Goal: Information Seeking & Learning: Learn about a topic

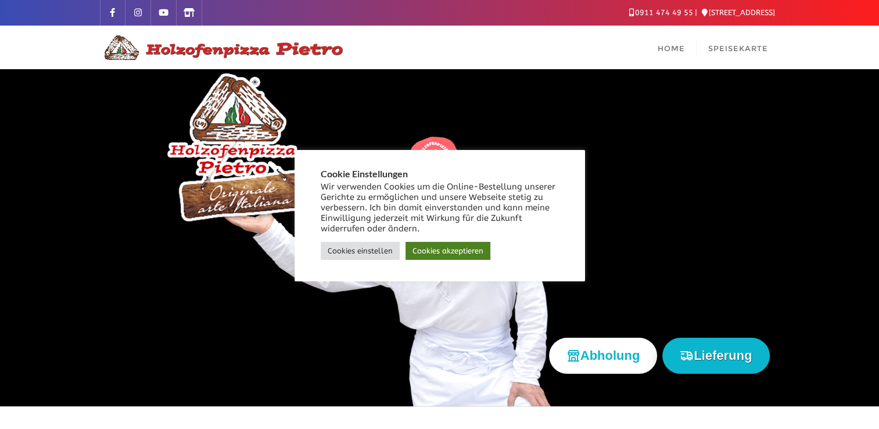
click at [448, 257] on link "Cookies akzeptieren" at bounding box center [447, 251] width 85 height 18
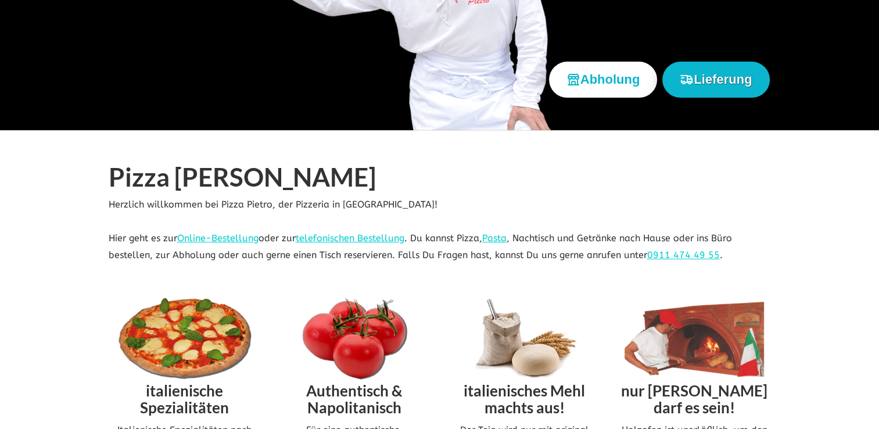
scroll to position [336, 0]
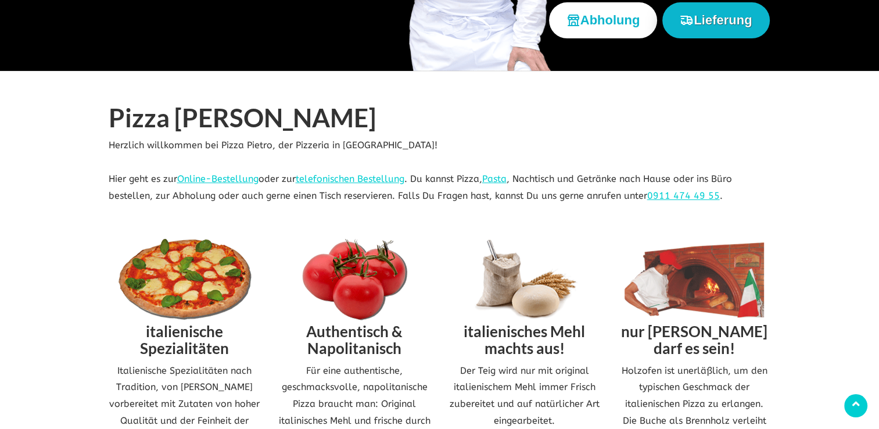
click at [195, 287] on img at bounding box center [184, 279] width 139 height 81
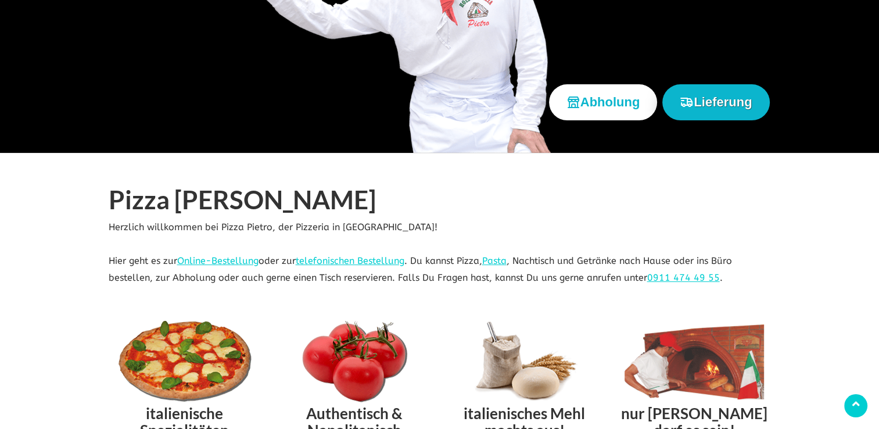
scroll to position [177, 0]
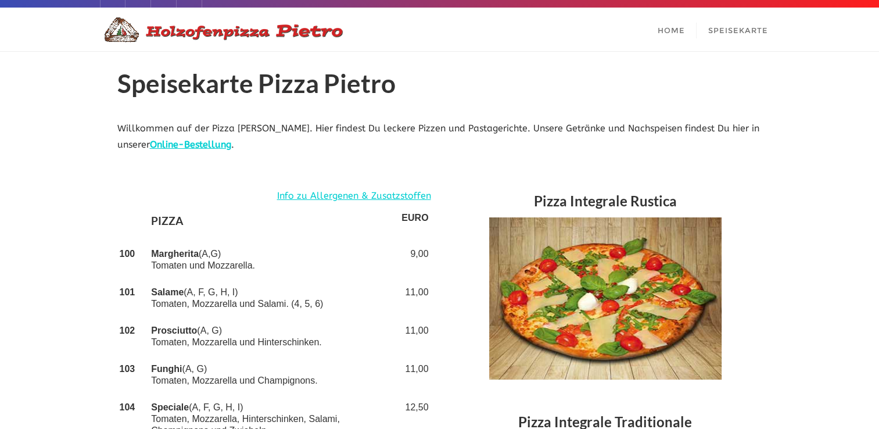
scroll to position [19, 0]
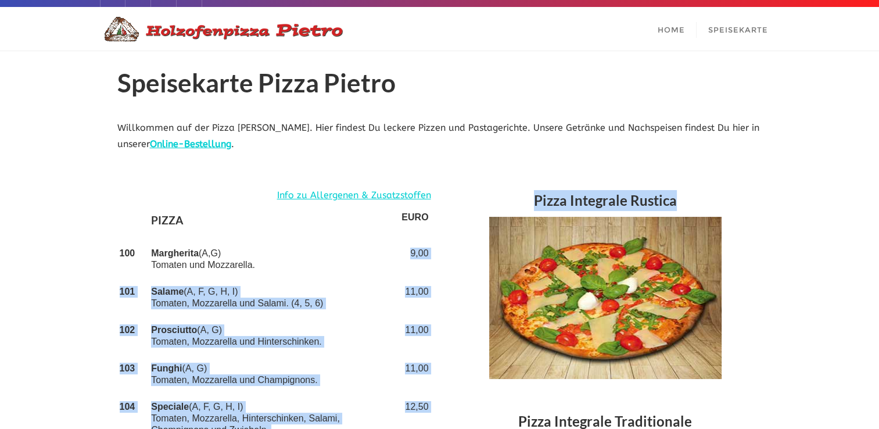
drag, startPoint x: 451, startPoint y: 247, endPoint x: 413, endPoint y: 252, distance: 38.6
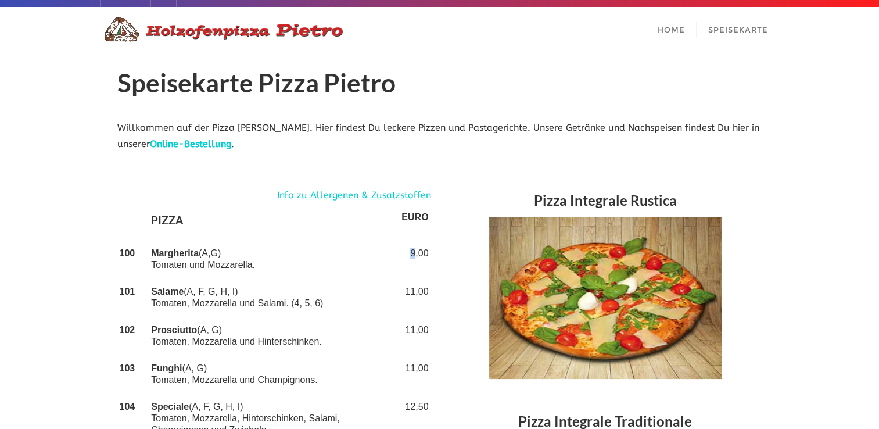
click at [413, 252] on td "9,00" at bounding box center [414, 259] width 31 height 38
copy td "9,00"
click at [224, 262] on td "Margherita (A,G) Tomaten und Mozzarella." at bounding box center [274, 259] width 250 height 38
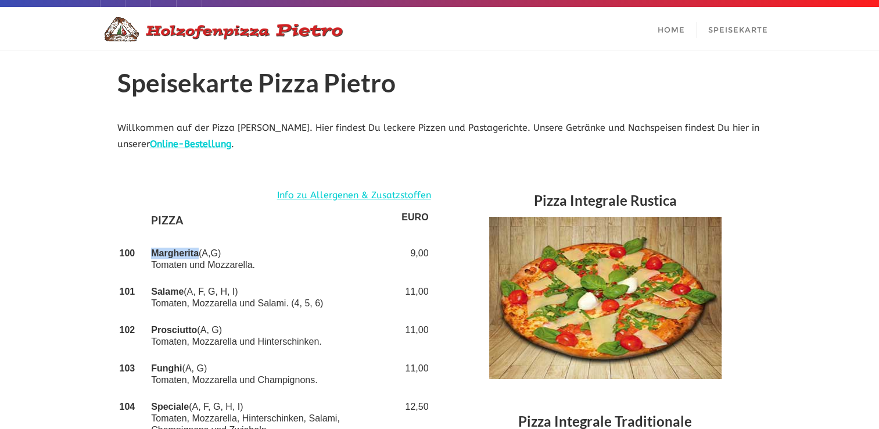
drag, startPoint x: 149, startPoint y: 257, endPoint x: 198, endPoint y: 250, distance: 49.4
click at [198, 250] on td "Margherita (A,G) Tomaten und Mozzarella." at bounding box center [274, 259] width 250 height 38
copy strong "Margherita"
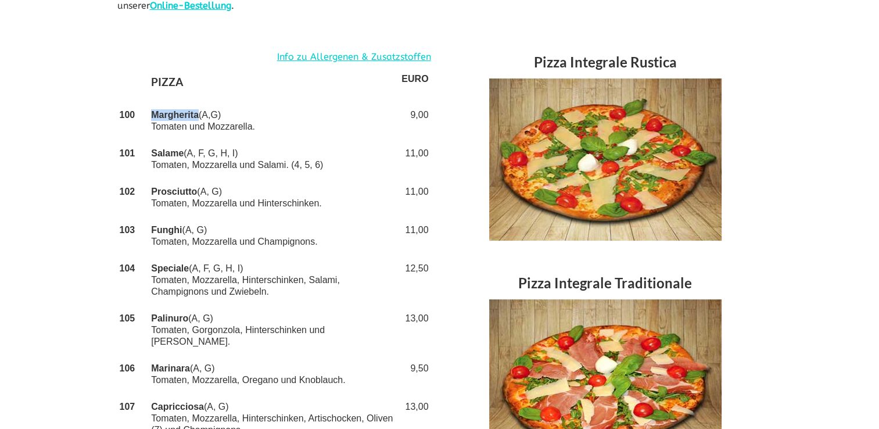
scroll to position [158, 0]
click at [174, 145] on td "Salame (A, F, G, H, I) Tomaten, Mozzarella und Salami. (4, 5, 6)" at bounding box center [274, 159] width 250 height 38
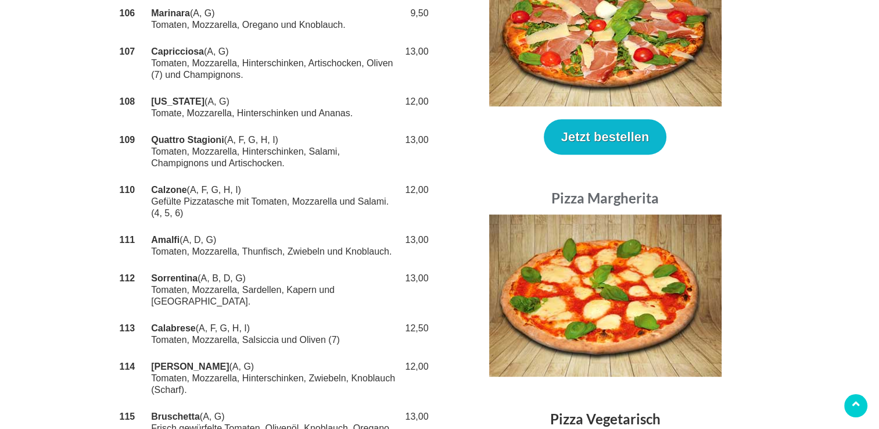
scroll to position [0, 0]
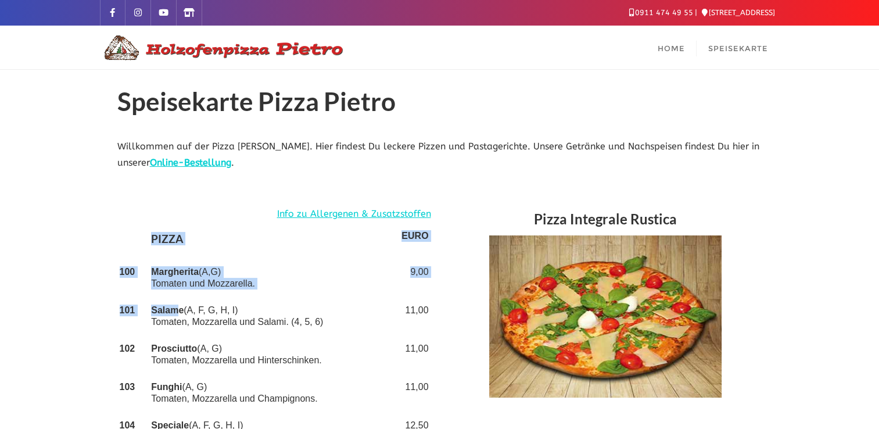
drag, startPoint x: 439, startPoint y: 307, endPoint x: 169, endPoint y: 310, distance: 269.5
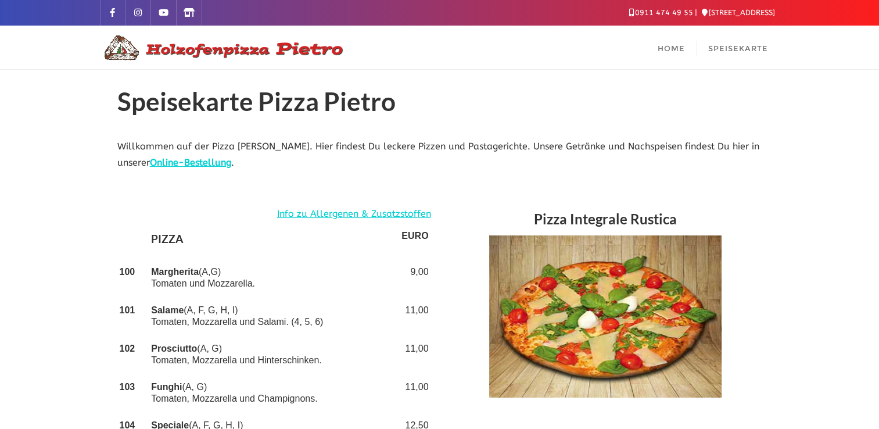
drag, startPoint x: 169, startPoint y: 310, endPoint x: 151, endPoint y: 307, distance: 18.2
click at [151, 307] on strong "Salame" at bounding box center [167, 310] width 33 height 10
click at [162, 307] on strong "Salame" at bounding box center [167, 310] width 33 height 10
copy td "Salame"
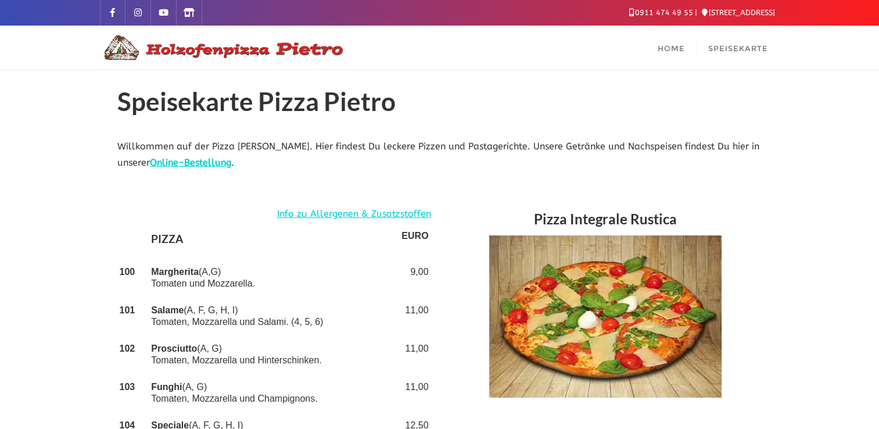
click at [455, 306] on div "Pizza Integrale Rustica" at bounding box center [605, 302] width 331 height 192
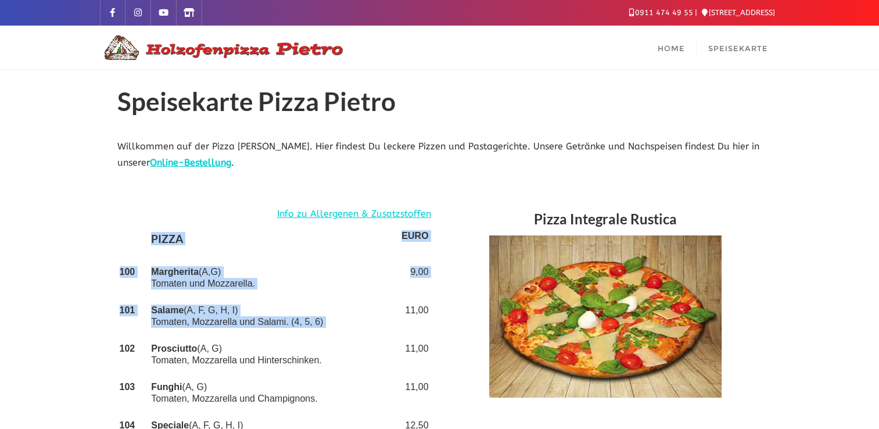
drag, startPoint x: 436, startPoint y: 310, endPoint x: 407, endPoint y: 311, distance: 29.1
click at [407, 311] on td "11,00" at bounding box center [414, 316] width 31 height 38
drag, startPoint x: 407, startPoint y: 311, endPoint x: 439, endPoint y: 310, distance: 31.9
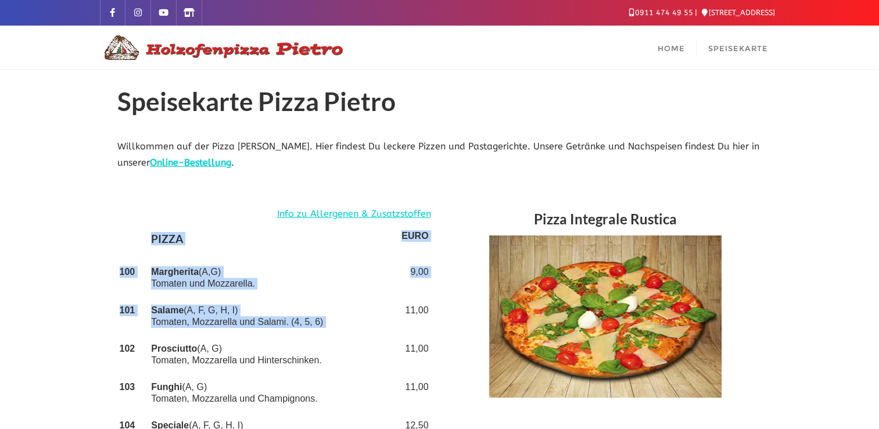
click at [419, 311] on td "11,00" at bounding box center [414, 316] width 31 height 38
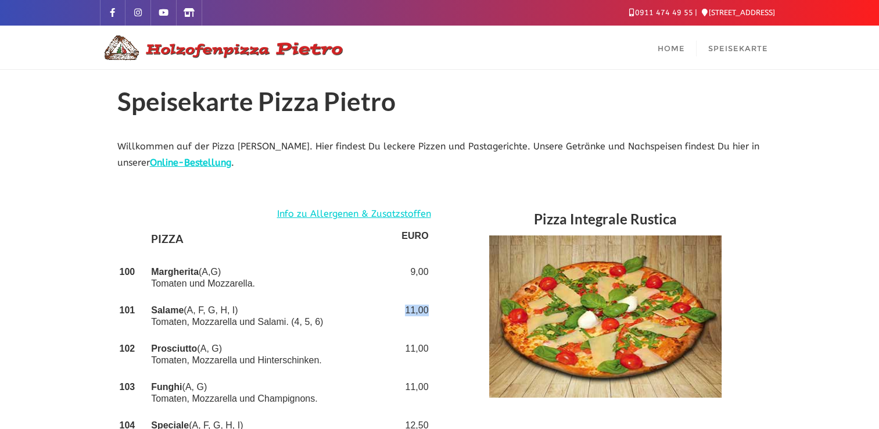
drag, startPoint x: 407, startPoint y: 310, endPoint x: 429, endPoint y: 308, distance: 22.2
click at [429, 308] on td "11,00" at bounding box center [414, 316] width 31 height 38
copy td "11,00"
